Goal: Transaction & Acquisition: Obtain resource

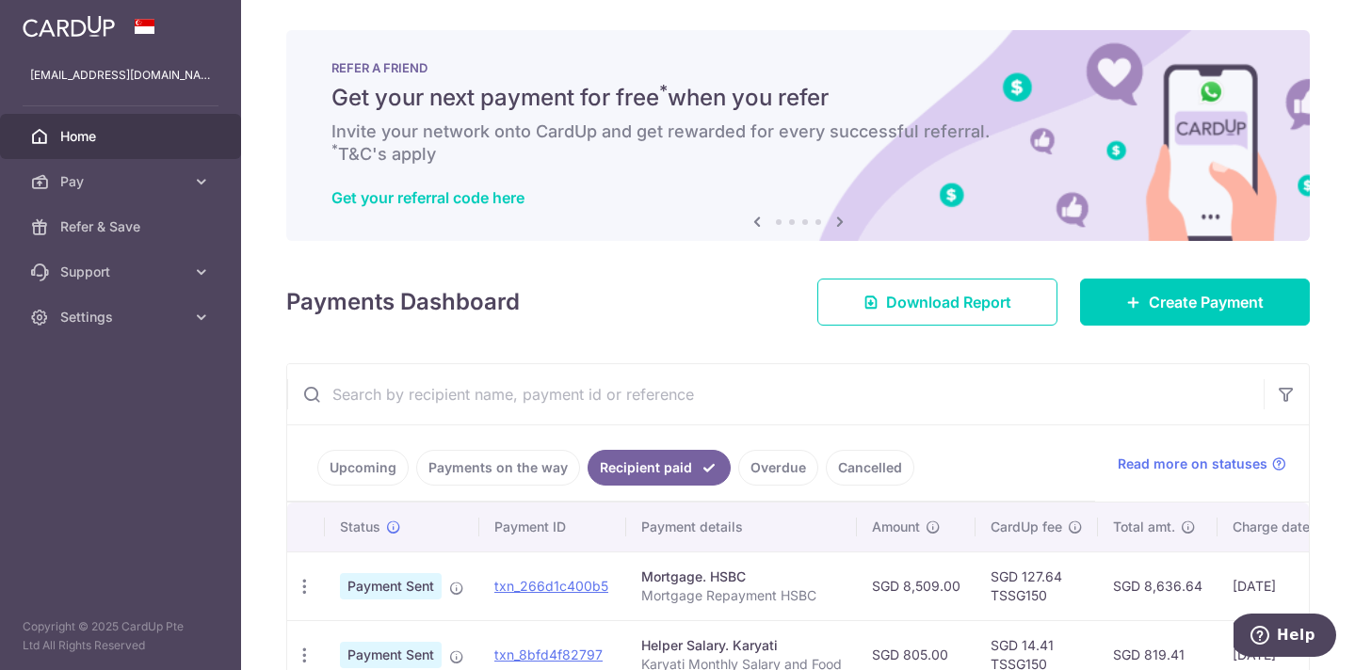
scroll to position [548, 0]
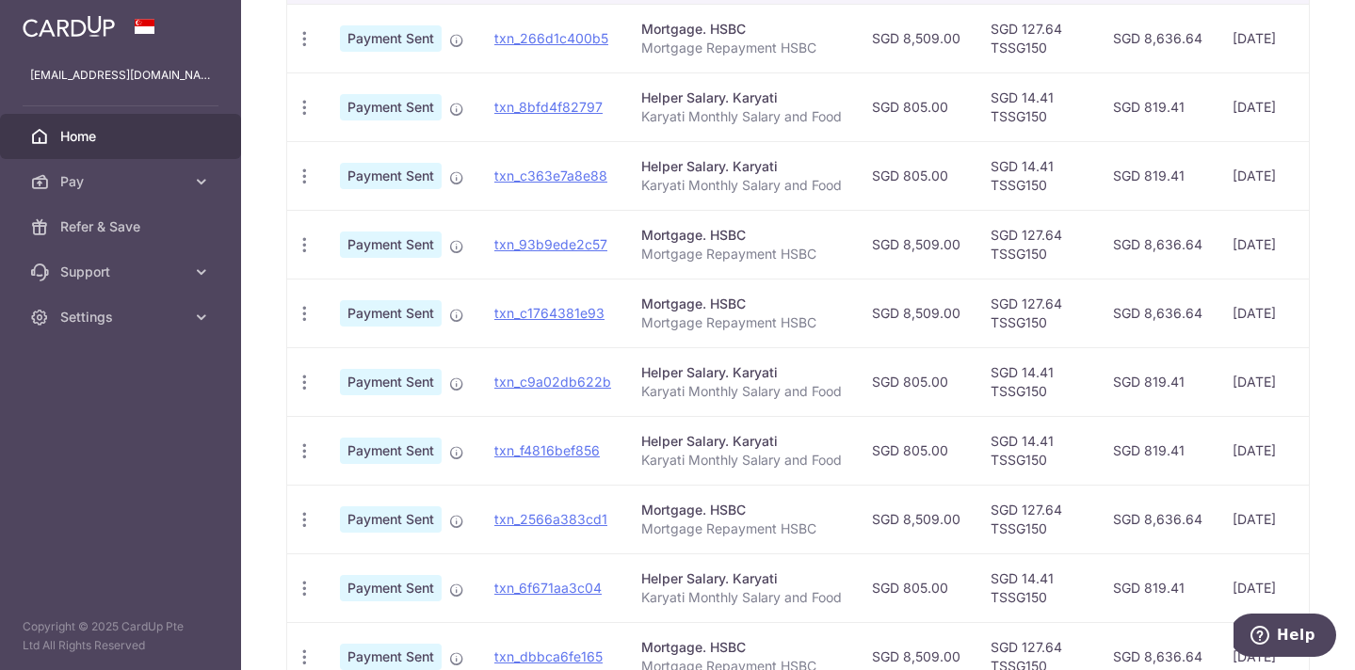
drag, startPoint x: 1017, startPoint y: 441, endPoint x: 1069, endPoint y: 441, distance: 52.7
click at [1069, 441] on td "SGD 14.41 TSSG150" at bounding box center [1036, 450] width 122 height 69
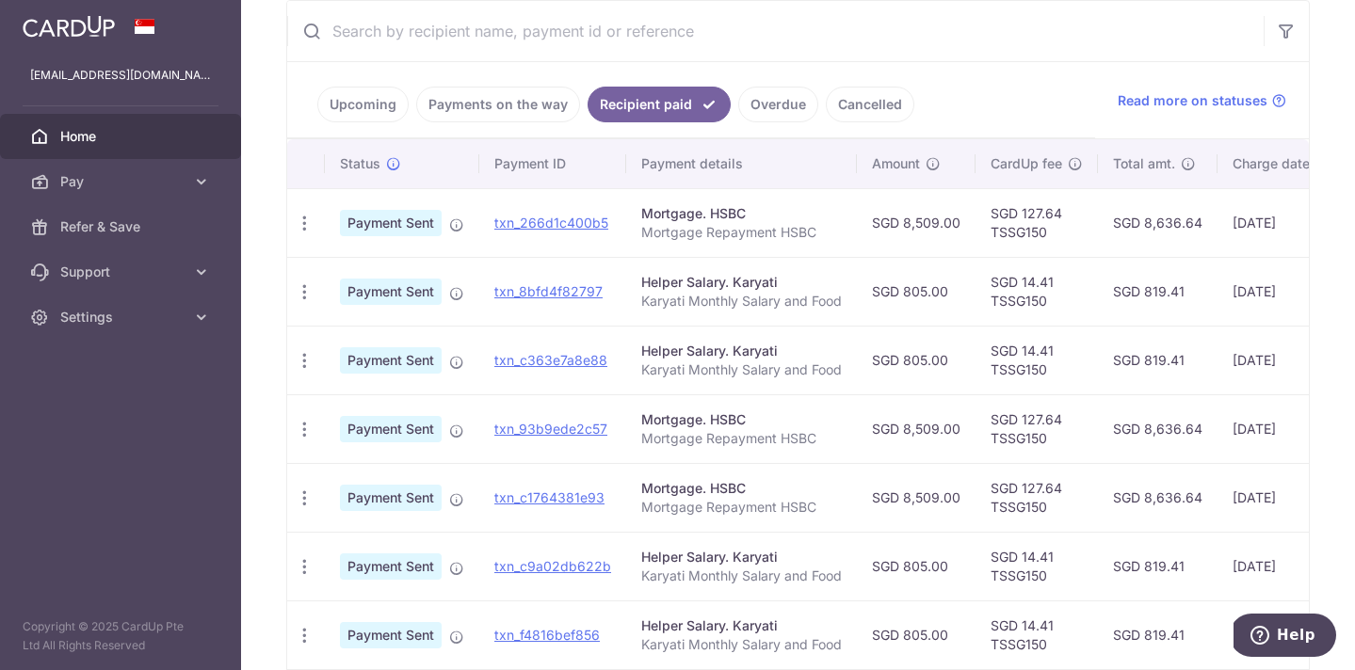
scroll to position [362, 0]
click at [309, 295] on icon "button" at bounding box center [305, 294] width 20 height 20
click at [356, 352] on span "PDF Receipt" at bounding box center [405, 345] width 128 height 19
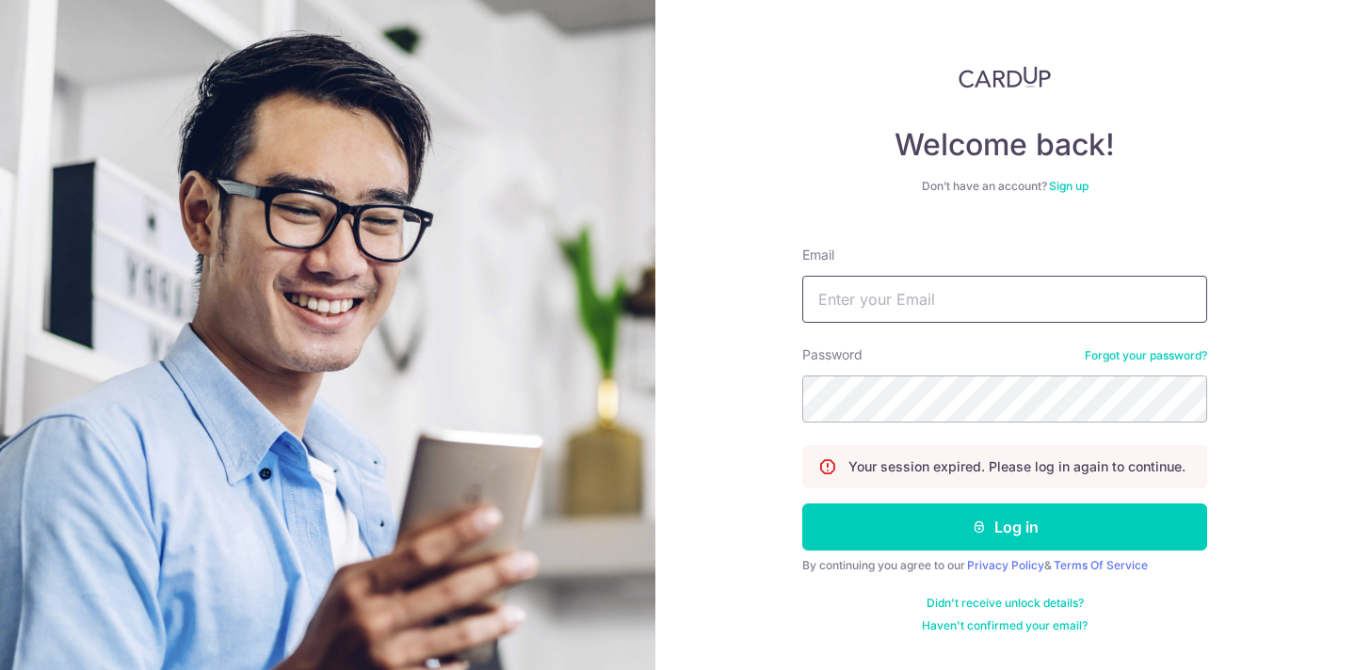
click at [861, 298] on input "Email" at bounding box center [1004, 299] width 405 height 47
type input "[EMAIL_ADDRESS][DOMAIN_NAME]"
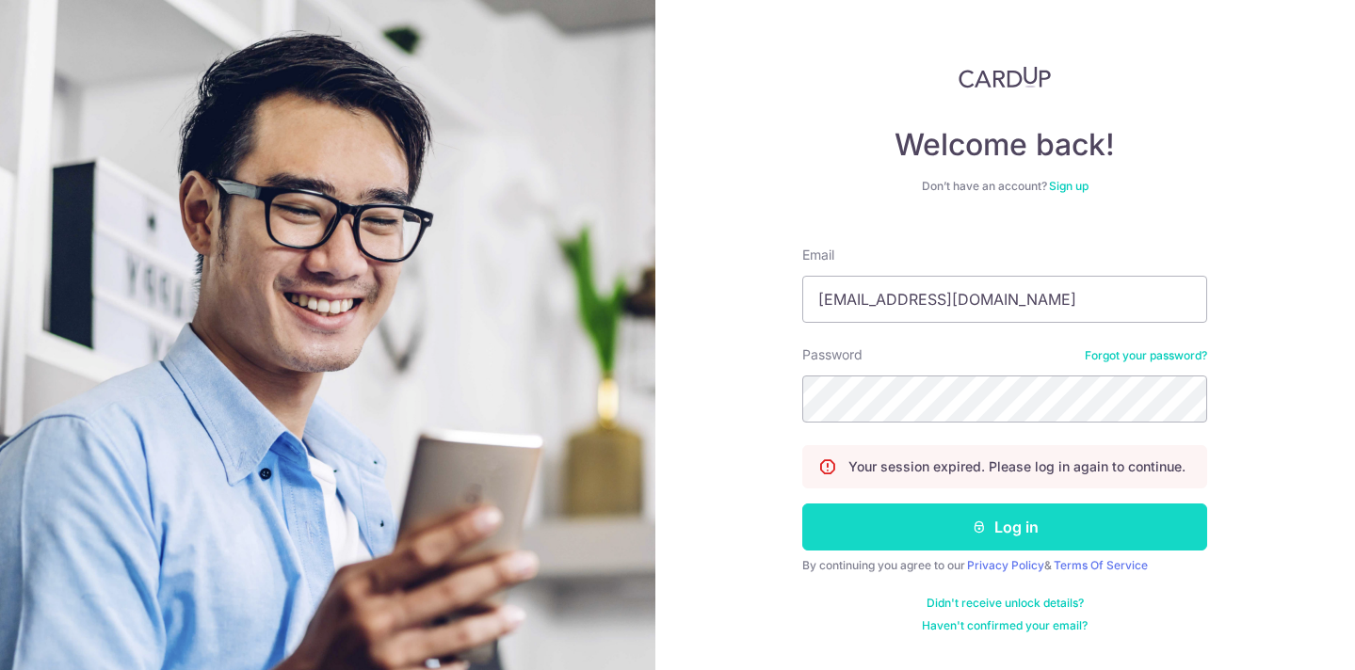
click at [956, 509] on button "Log in" at bounding box center [1004, 527] width 405 height 47
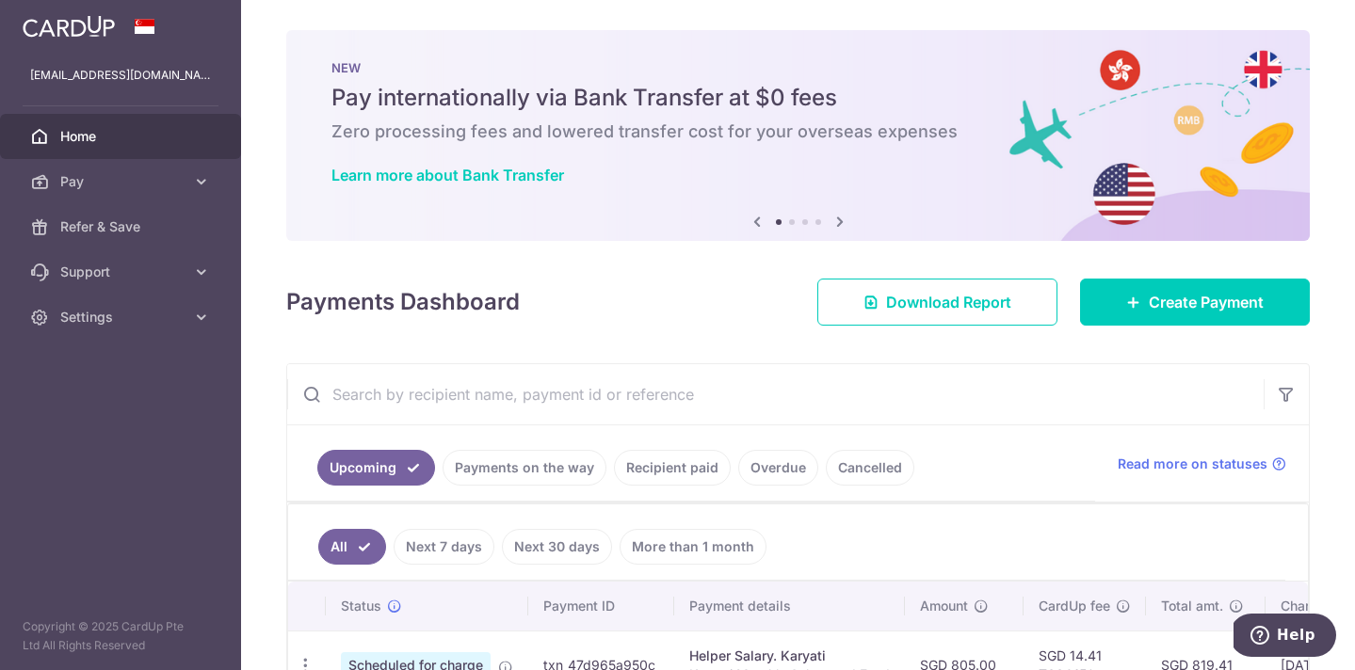
click at [651, 482] on link "Recipient paid" at bounding box center [672, 468] width 117 height 36
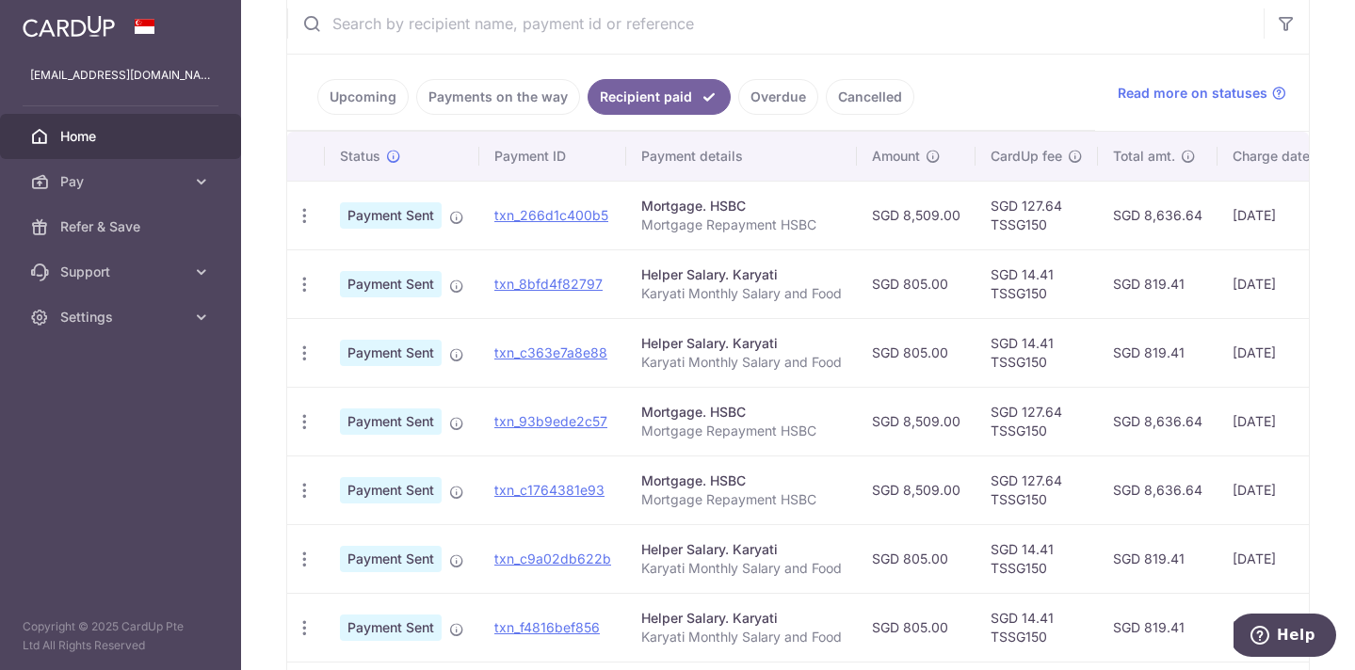
scroll to position [372, 0]
click at [301, 286] on icon "button" at bounding box center [305, 284] width 20 height 20
click at [348, 341] on span "PDF Receipt" at bounding box center [405, 335] width 128 height 19
